Goal: Information Seeking & Learning: Learn about a topic

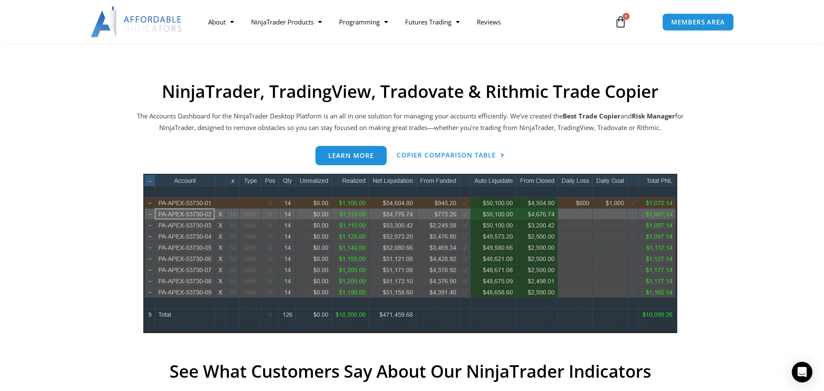
scroll to position [343, 0]
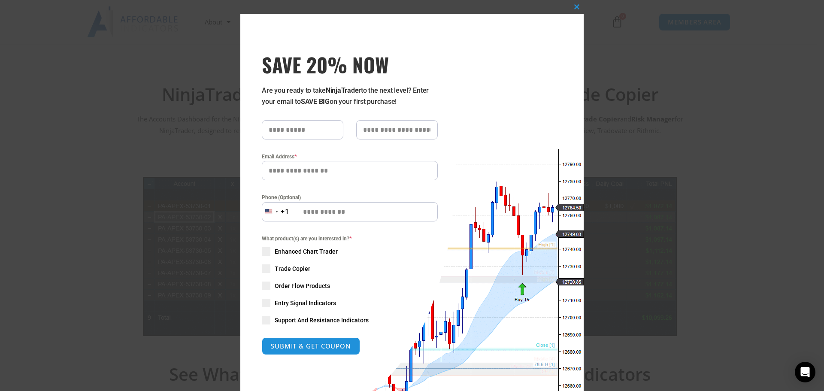
click at [76, 179] on div "Close this module SAVE 20% NOW Are you ready to take NinjaTrader to the next le…" at bounding box center [412, 195] width 824 height 391
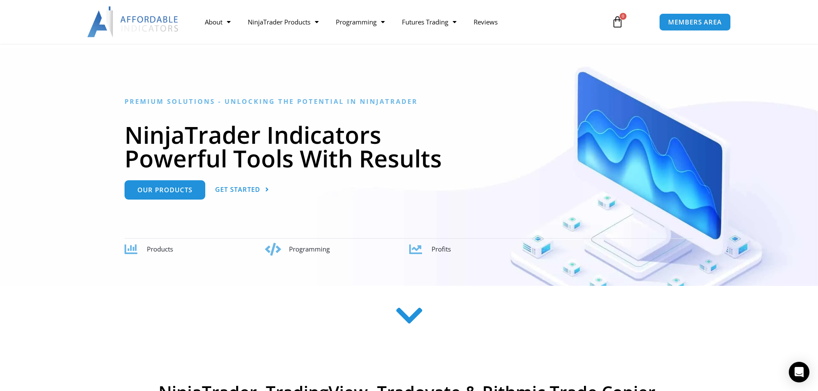
scroll to position [0, 0]
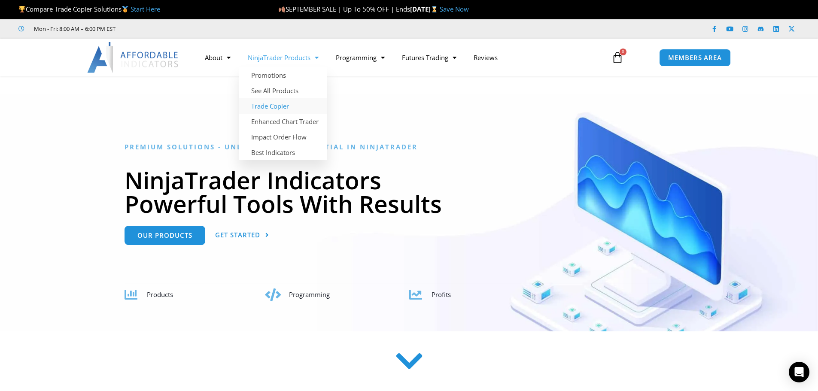
click at [276, 106] on link "Trade Copier" at bounding box center [283, 105] width 88 height 15
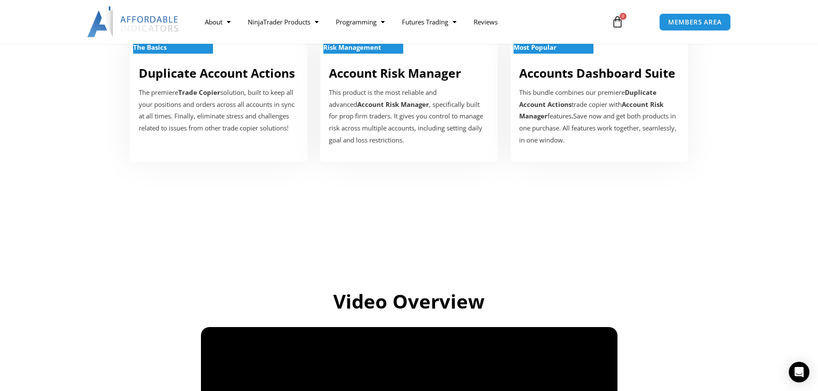
scroll to position [215, 0]
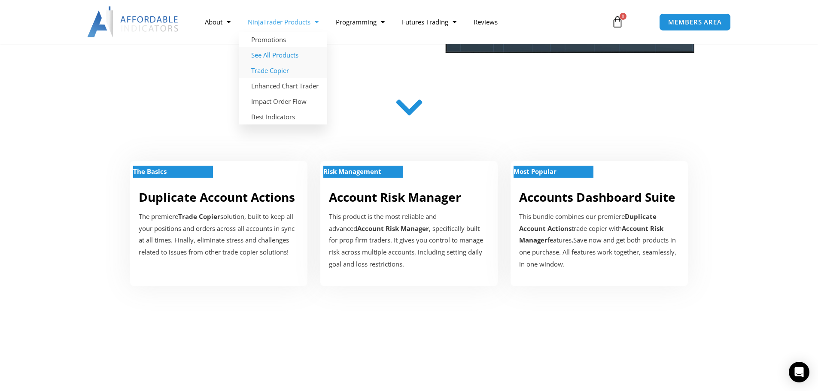
click at [275, 55] on link "See All Products" at bounding box center [283, 54] width 88 height 15
